Goal: Find specific page/section: Find specific page/section

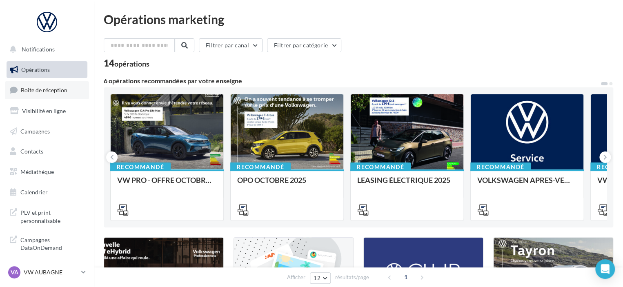
click at [59, 91] on span "Boîte de réception" at bounding box center [44, 90] width 47 height 7
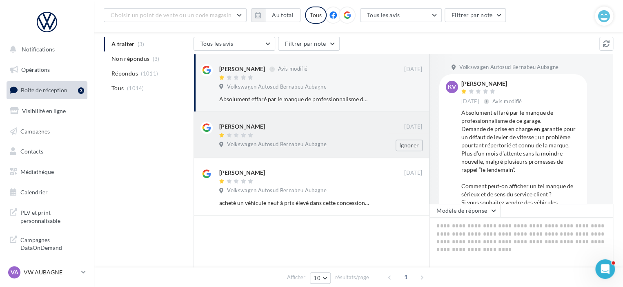
click at [366, 139] on div "[PERSON_NAME] [DATE] Volkswagen Autosud Bernabeu Aubagne Ignorer" at bounding box center [320, 136] width 203 height 29
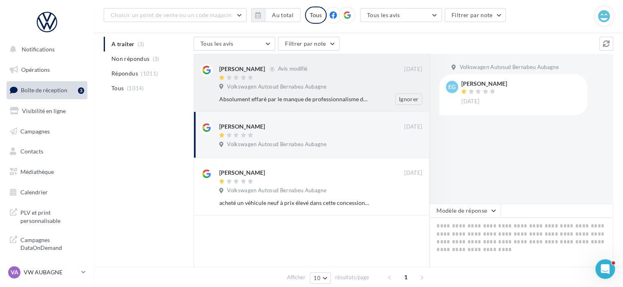
click at [307, 82] on div "[PERSON_NAME] Avis modifié [DATE] Volkswagen Autosud Bernabeu Aubagne Absolumen…" at bounding box center [320, 84] width 203 height 41
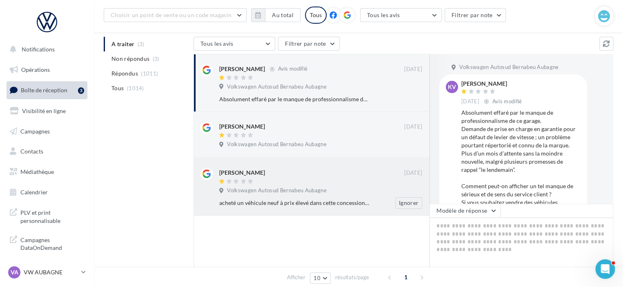
click at [338, 190] on div "Volkswagen Autosud Bernabeu Aubagne" at bounding box center [320, 191] width 203 height 9
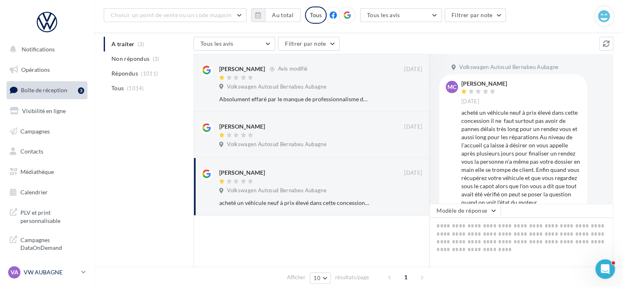
click at [73, 276] on p "VW AUBAGNE" at bounding box center [51, 272] width 54 height 8
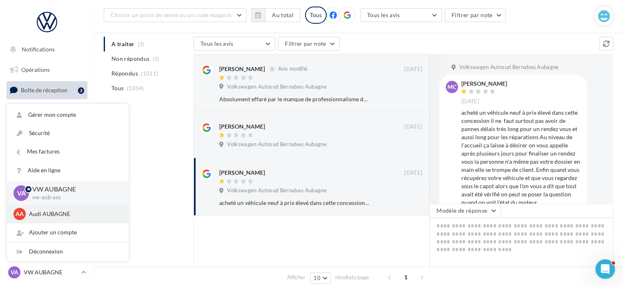
click at [65, 212] on p "Audi AUBAGNE" at bounding box center [74, 214] width 90 height 8
